Goal: Task Accomplishment & Management: Manage account settings

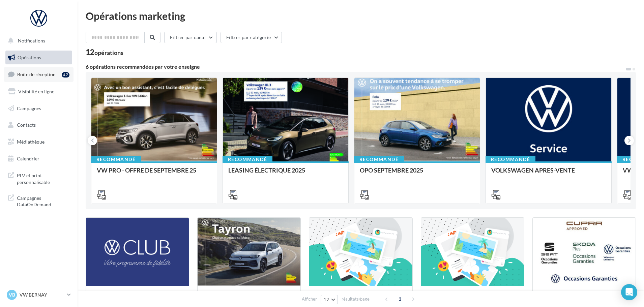
click at [39, 77] on span "Boîte de réception" at bounding box center [36, 74] width 38 height 6
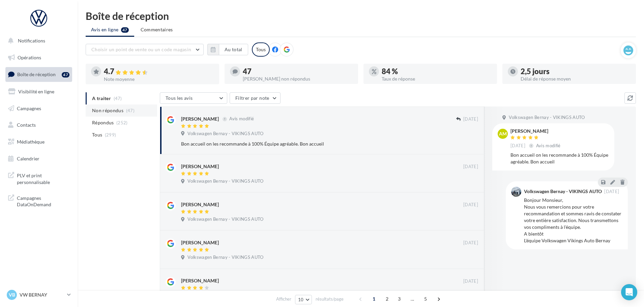
click at [100, 110] on span "Non répondus" at bounding box center [107, 110] width 31 height 7
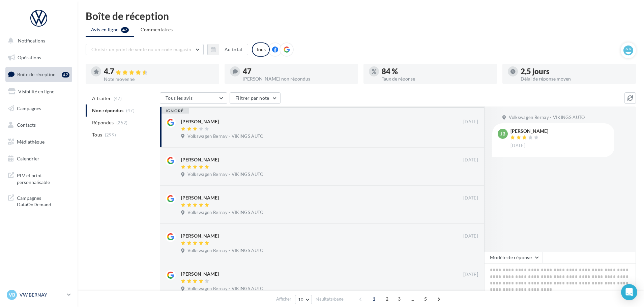
click at [36, 293] on p "VW BERNAY" at bounding box center [42, 295] width 45 height 7
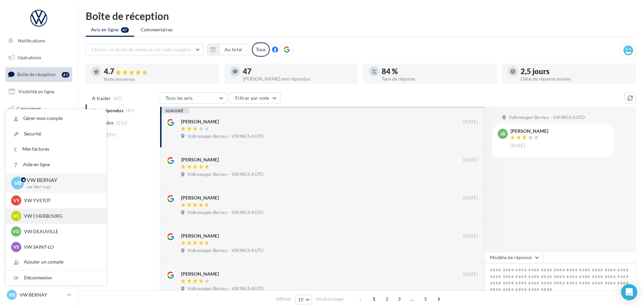
click at [43, 216] on p "VW CHERBOURG" at bounding box center [61, 216] width 74 height 7
